Goal: Communication & Community: Answer question/provide support

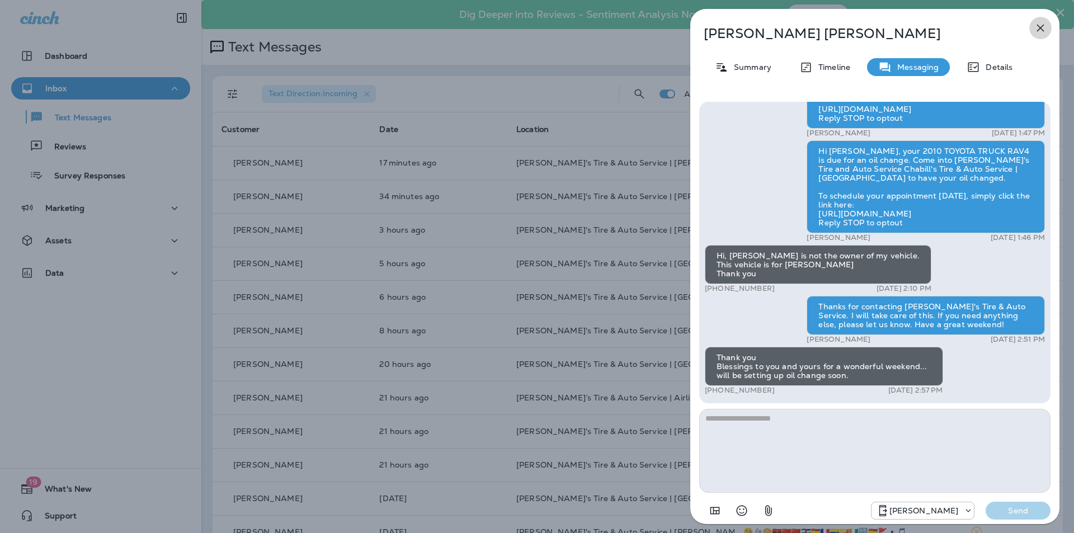
click at [1043, 27] on icon "button" at bounding box center [1040, 27] width 13 height 13
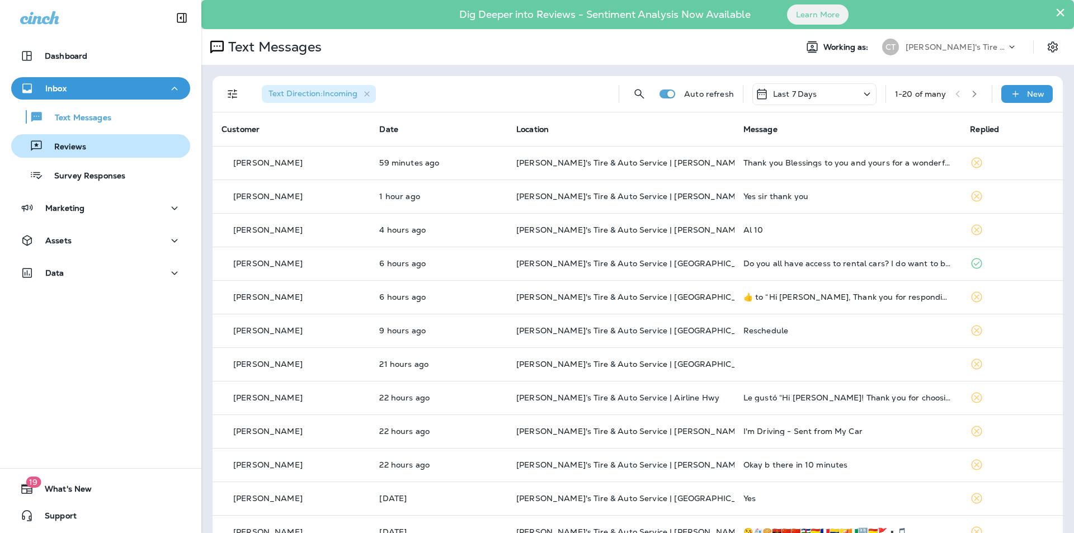
click at [72, 144] on p "Reviews" at bounding box center [64, 147] width 43 height 11
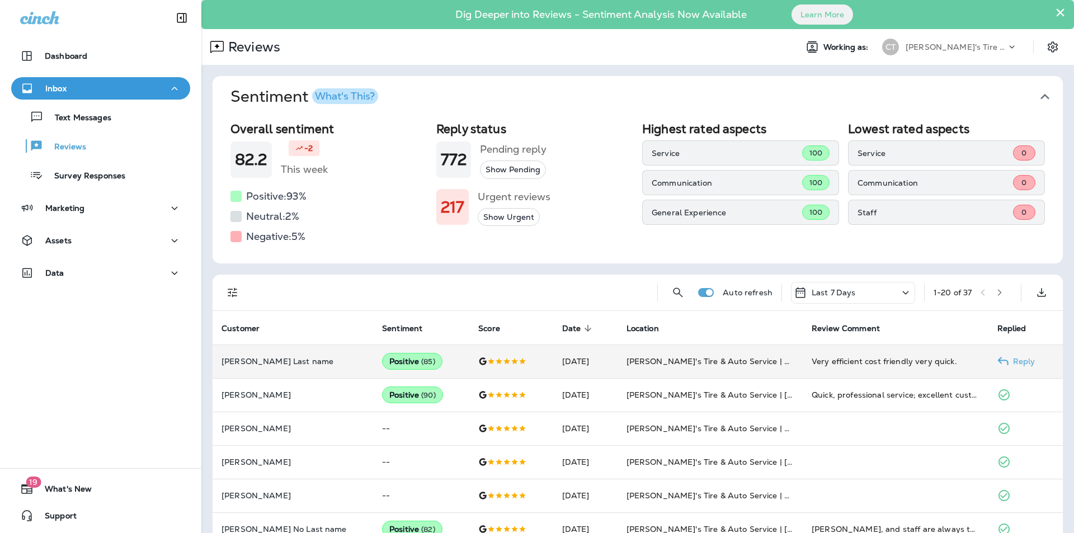
click at [1016, 359] on p "Reply" at bounding box center [1022, 361] width 27 height 9
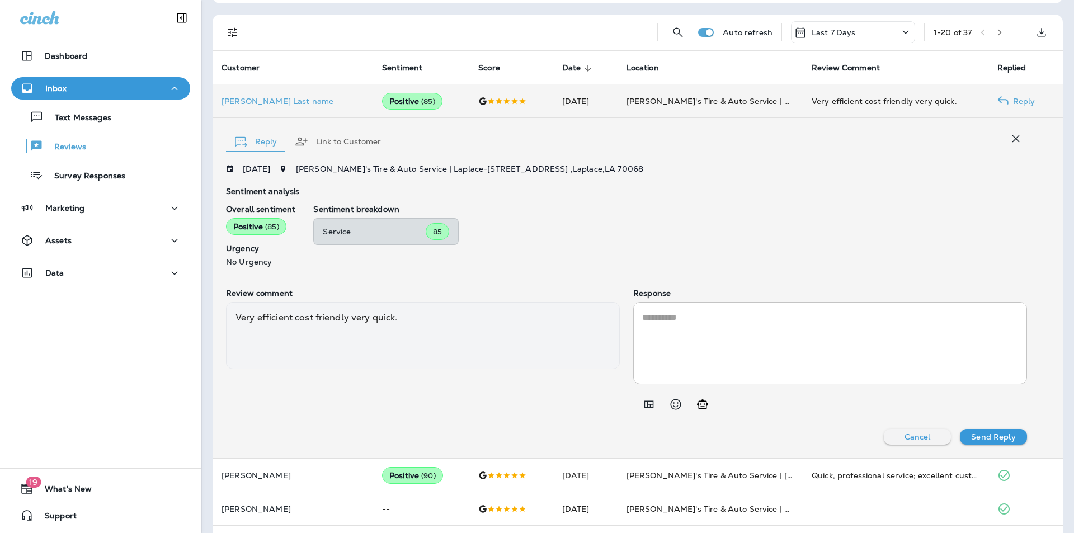
scroll to position [410, 0]
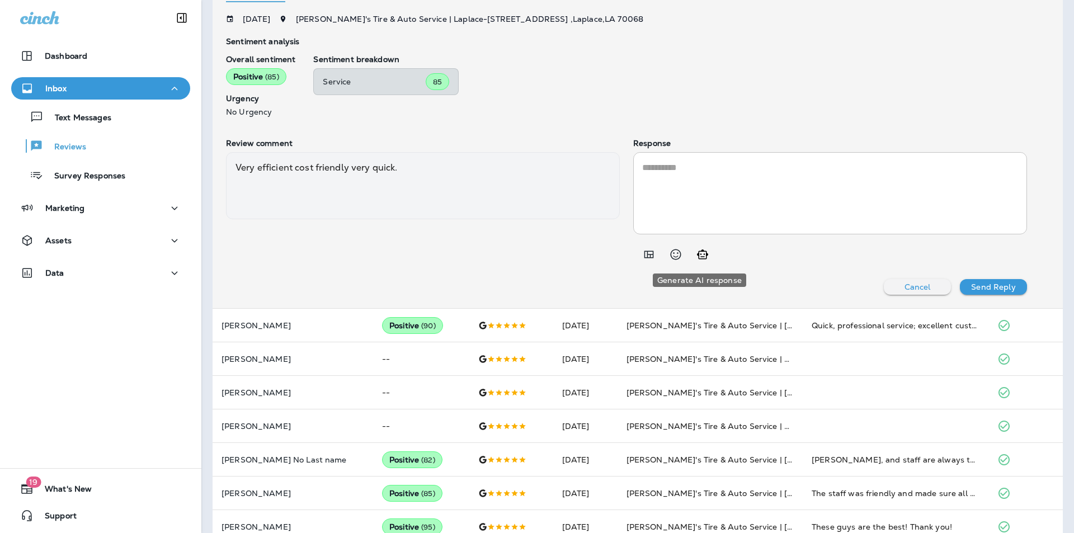
click at [700, 256] on icon "Generate AI response" at bounding box center [702, 254] width 13 height 13
type textarea "**********"
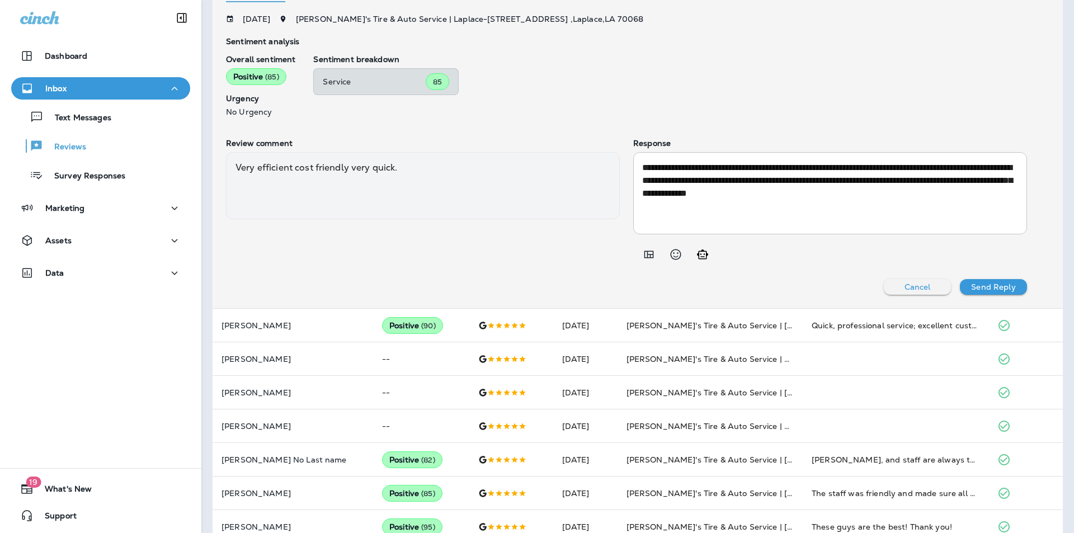
click at [986, 283] on p "Send Reply" at bounding box center [993, 287] width 44 height 9
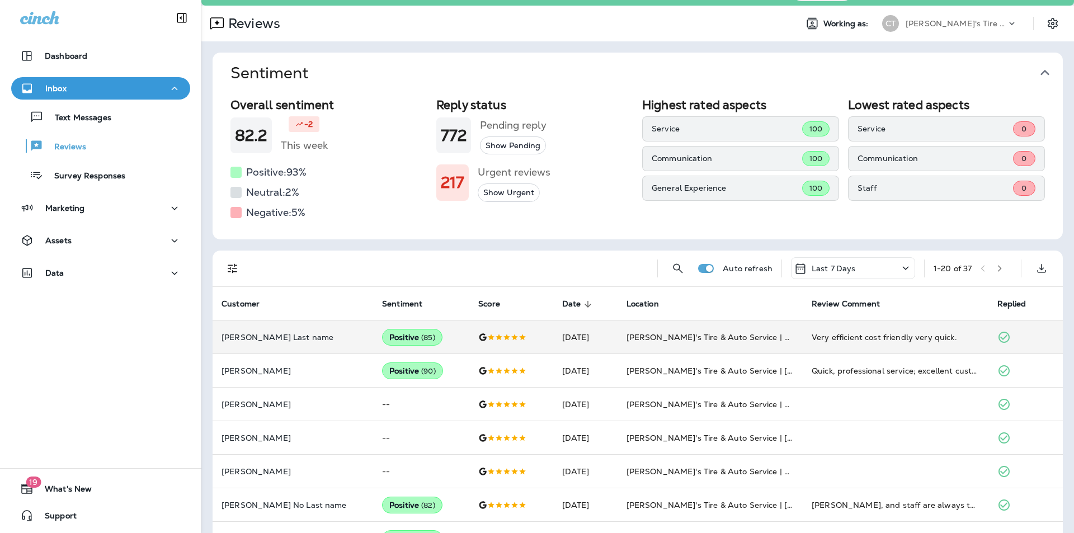
scroll to position [0, 0]
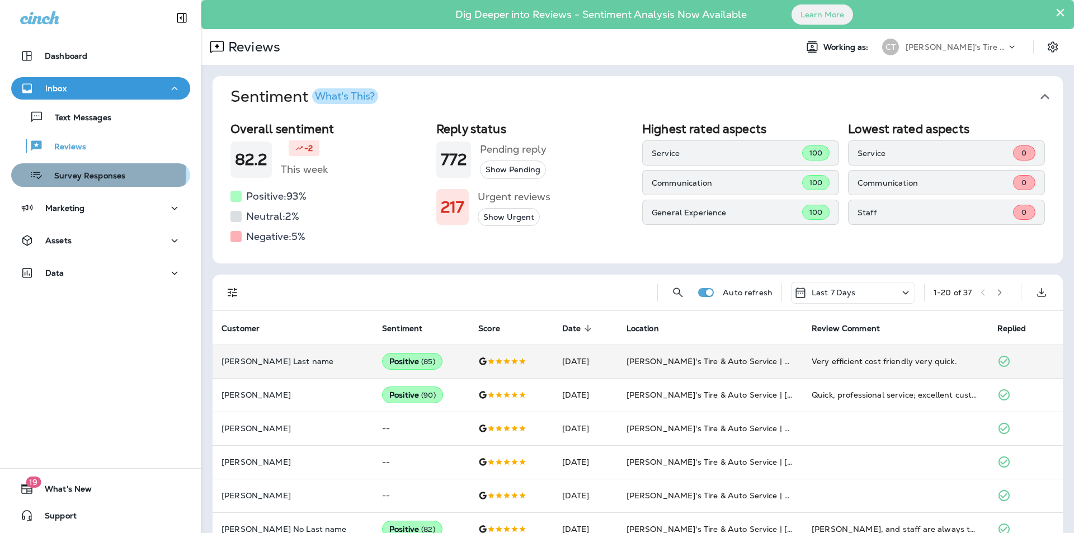
click at [71, 171] on p "Survey Responses" at bounding box center [84, 176] width 82 height 11
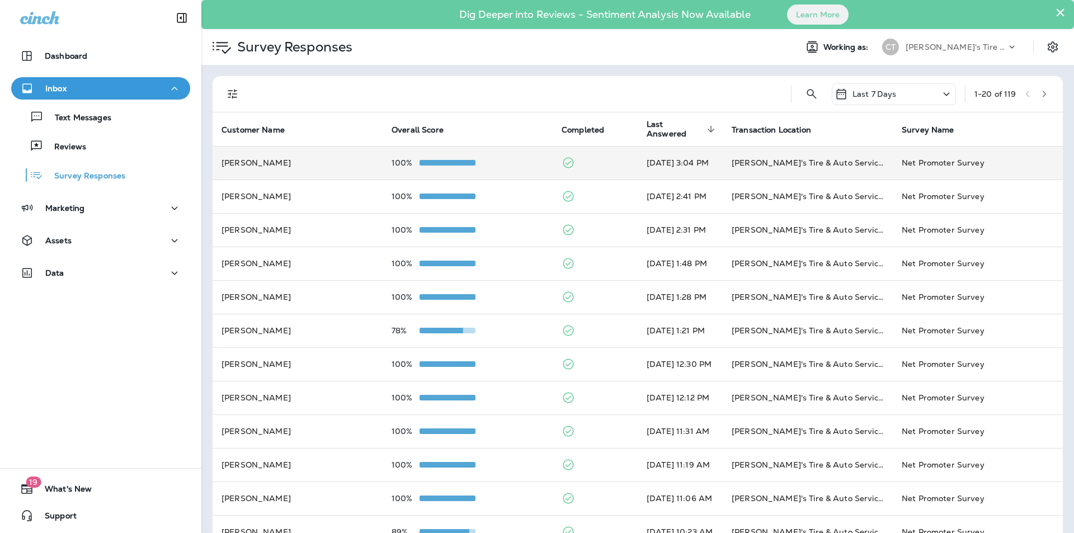
click at [585, 158] on td at bounding box center [595, 163] width 85 height 34
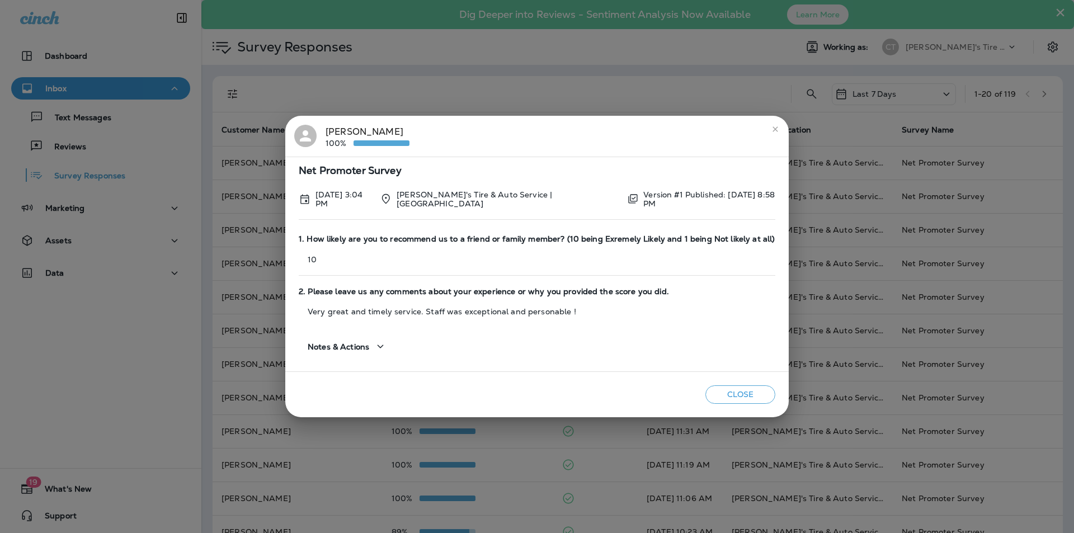
click at [774, 131] on icon "close" at bounding box center [775, 129] width 9 height 9
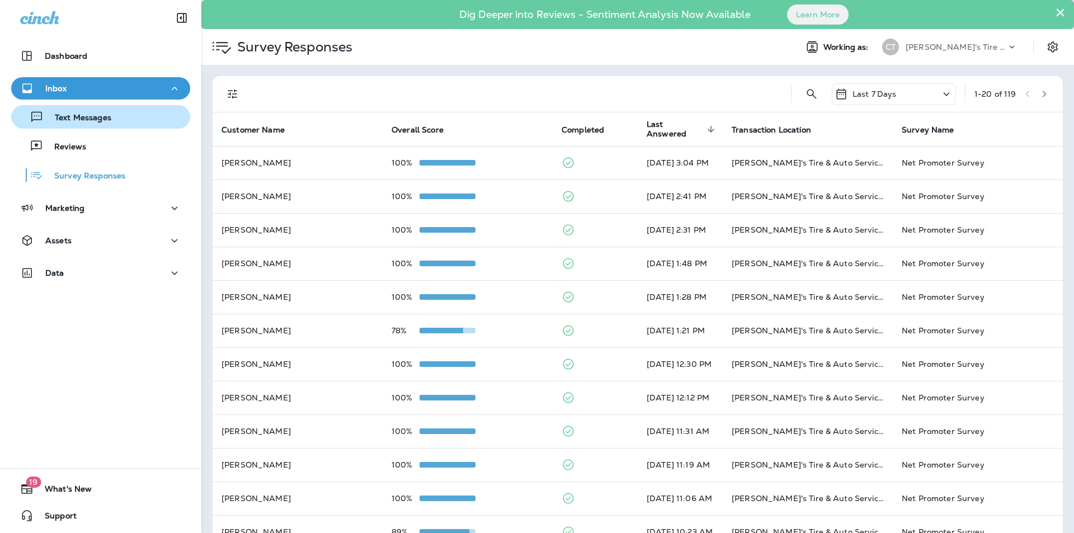
click at [110, 120] on p "Text Messages" at bounding box center [78, 118] width 68 height 11
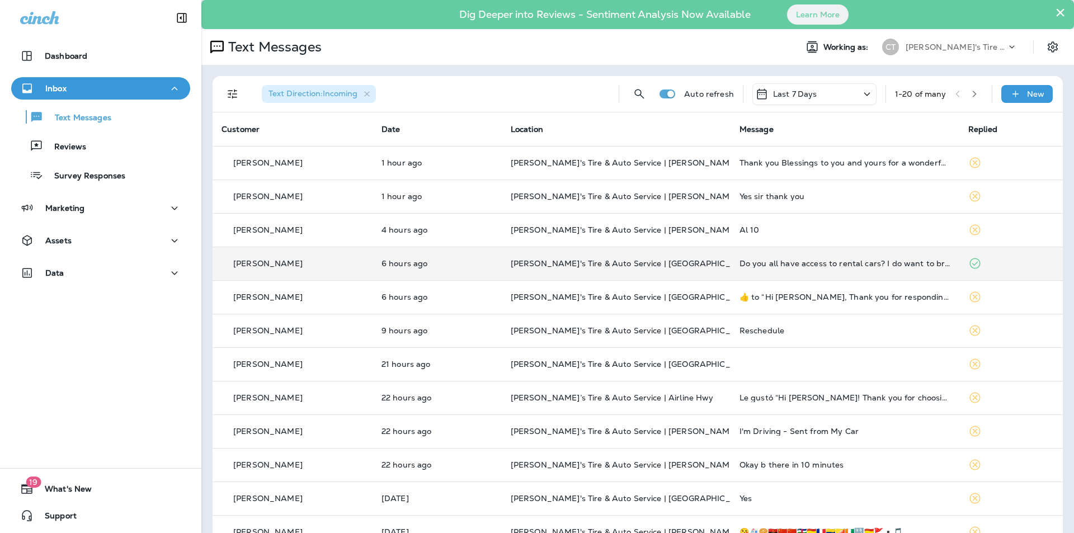
click at [693, 260] on p "[PERSON_NAME]'s Tire & Auto Service | [GEOGRAPHIC_DATA]" at bounding box center [616, 263] width 211 height 9
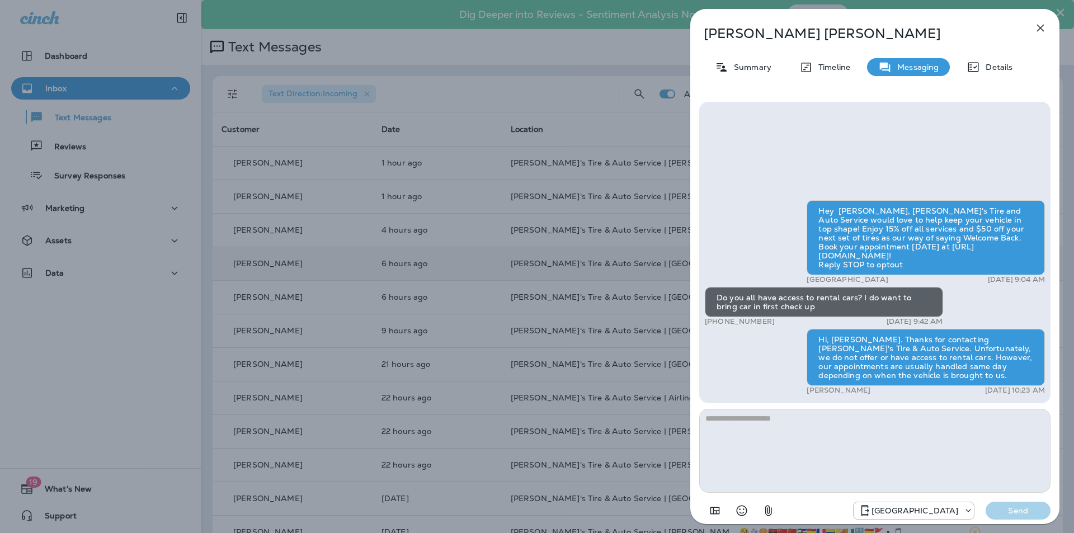
click at [1042, 29] on icon "button" at bounding box center [1040, 28] width 7 height 7
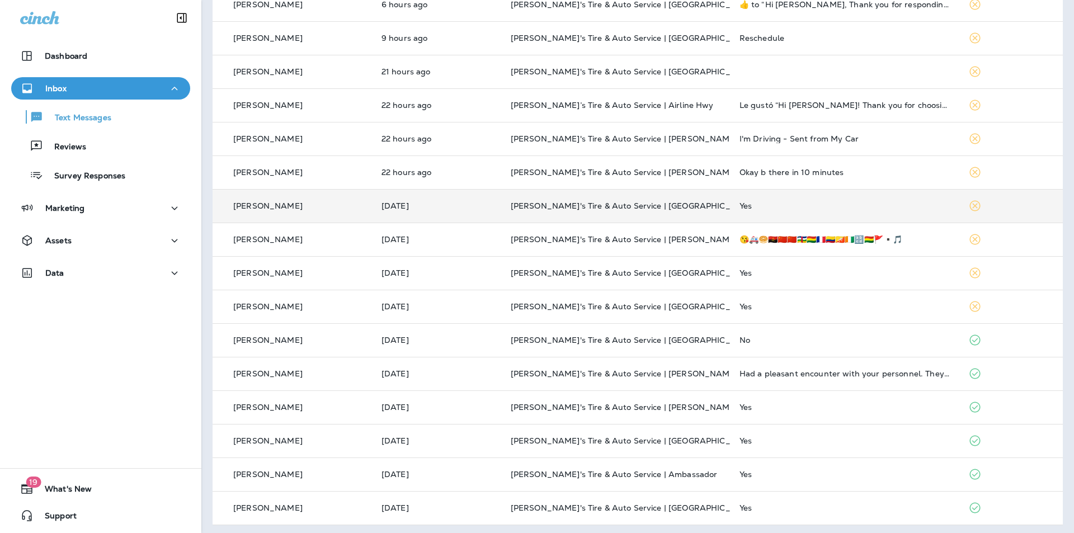
scroll to position [296, 0]
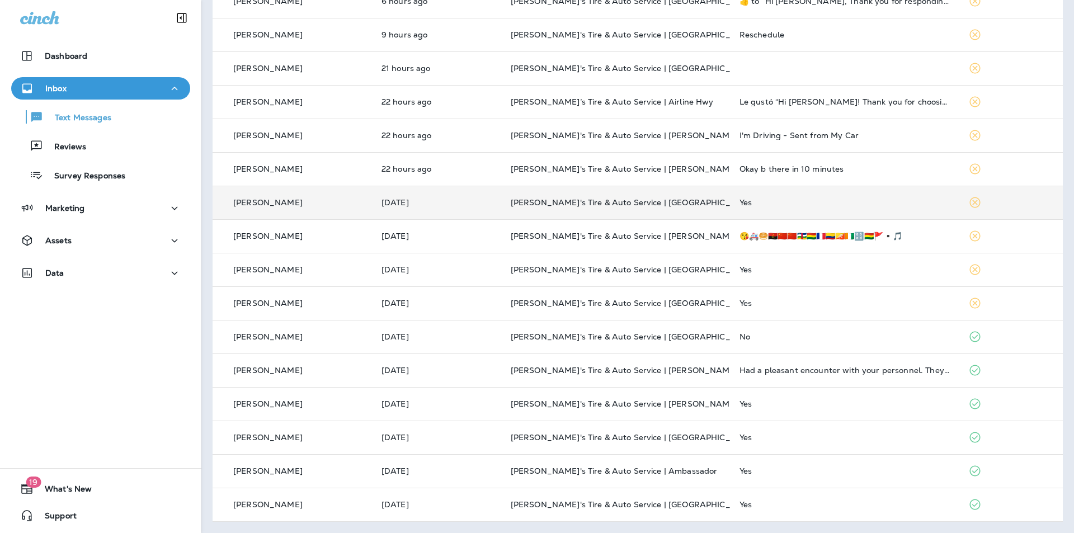
click at [669, 199] on p "[PERSON_NAME]'s Tire & Auto Service | [GEOGRAPHIC_DATA]" at bounding box center [616, 202] width 211 height 9
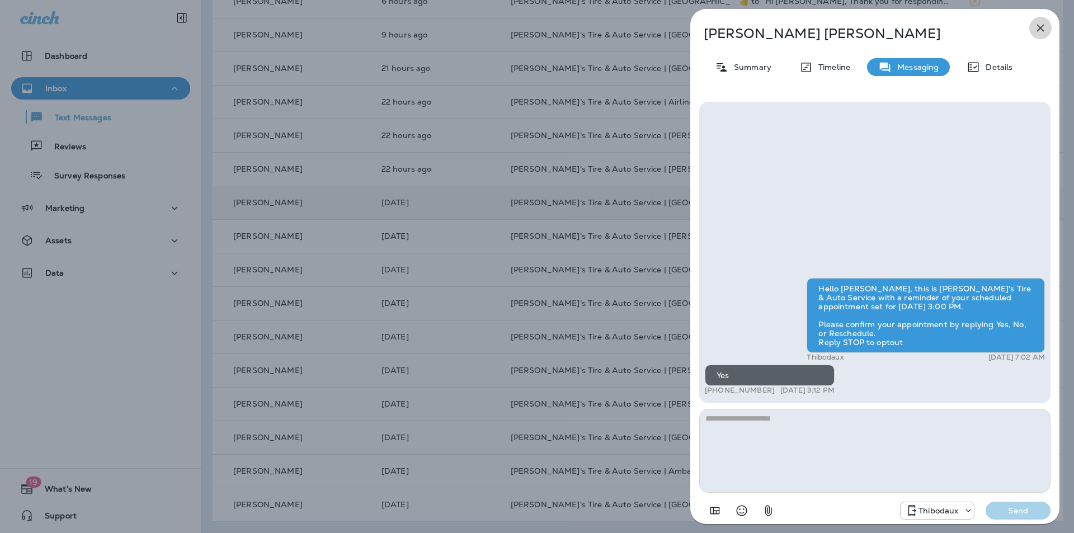
click at [1041, 26] on icon "button" at bounding box center [1040, 27] width 13 height 13
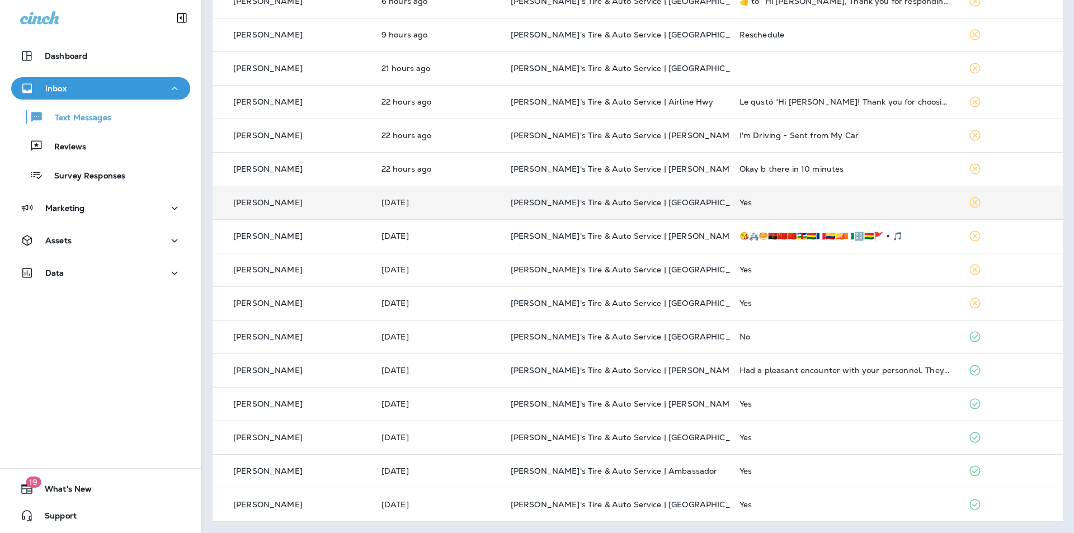
click at [707, 200] on p "[PERSON_NAME]'s Tire & Auto Service | [GEOGRAPHIC_DATA]" at bounding box center [616, 202] width 211 height 9
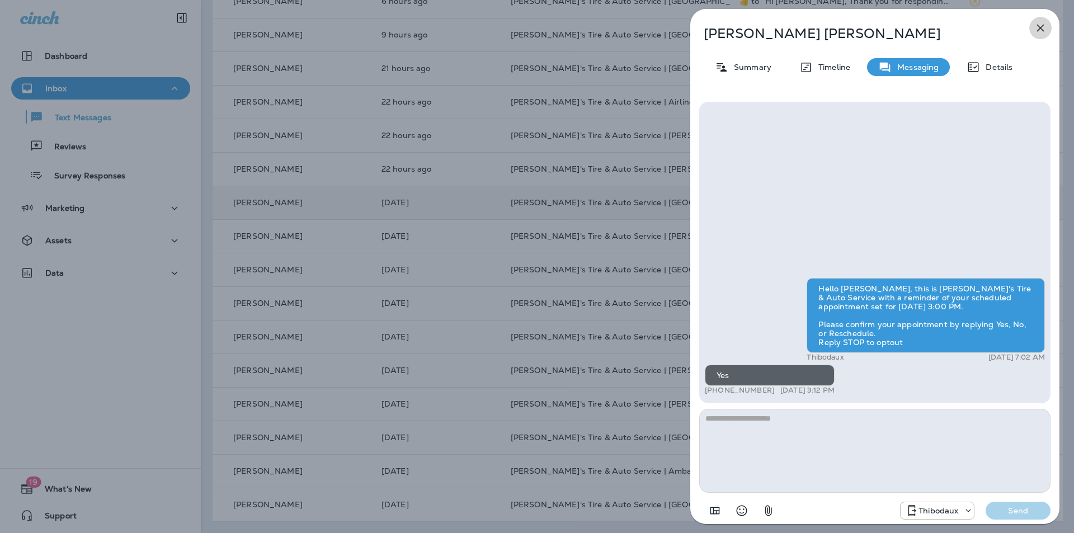
click at [1045, 28] on icon "button" at bounding box center [1040, 27] width 13 height 13
